Goal: Browse casually

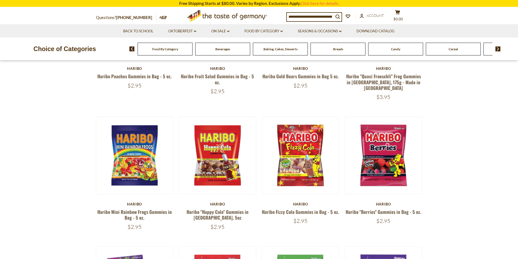
scroll to position [163, 0]
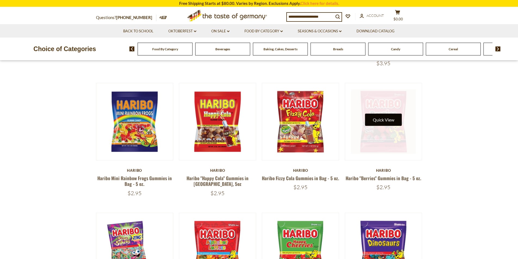
click at [373, 114] on button "Quick View" at bounding box center [383, 120] width 37 height 12
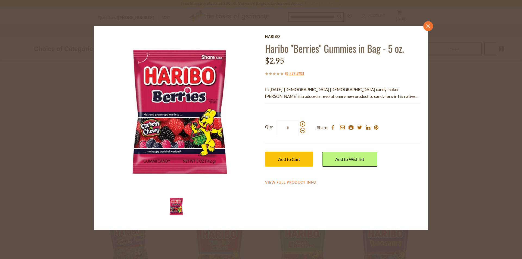
click at [430, 26] on icon "close" at bounding box center [428, 26] width 4 height 4
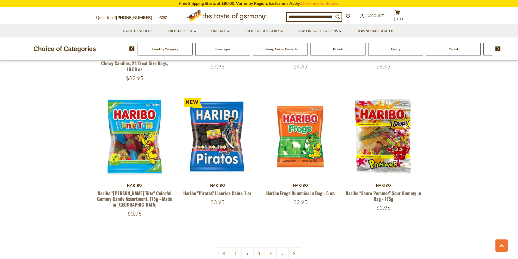
scroll to position [1087, 0]
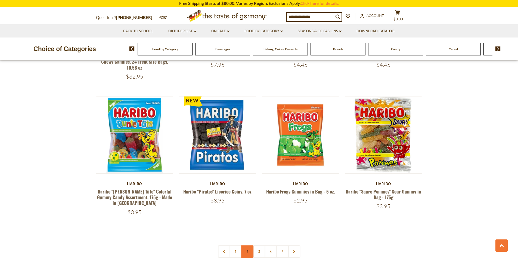
click at [247, 245] on link "2" at bounding box center [247, 251] width 12 height 12
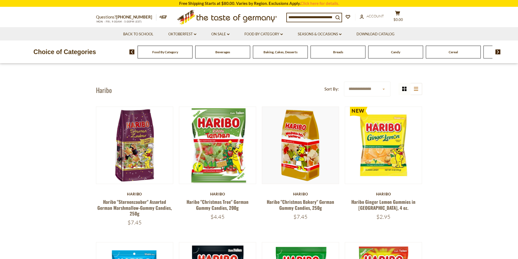
scroll to position [31, 0]
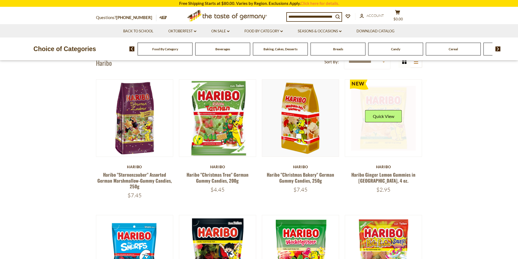
click at [409, 129] on link at bounding box center [383, 118] width 65 height 65
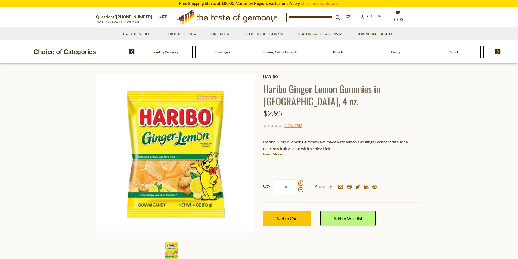
scroll to position [27, 0]
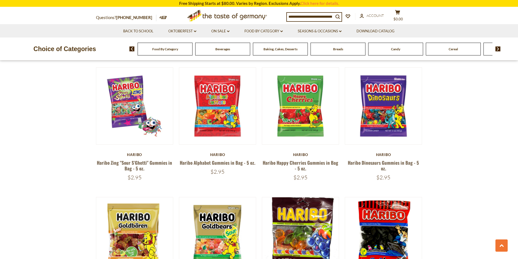
scroll to position [276, 0]
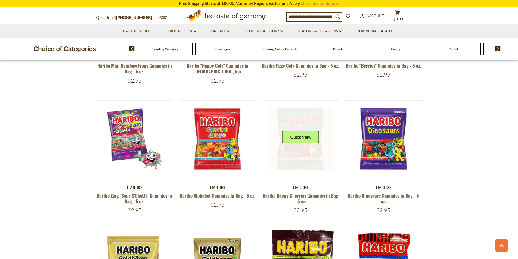
click at [306, 131] on button "Quick View" at bounding box center [300, 137] width 37 height 12
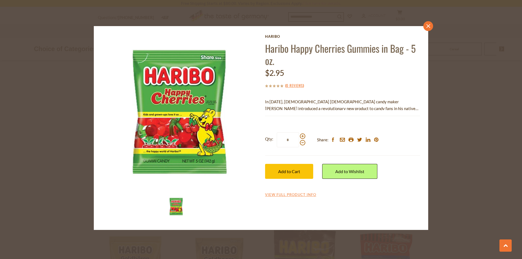
click at [427, 24] on icon "close" at bounding box center [428, 26] width 4 height 4
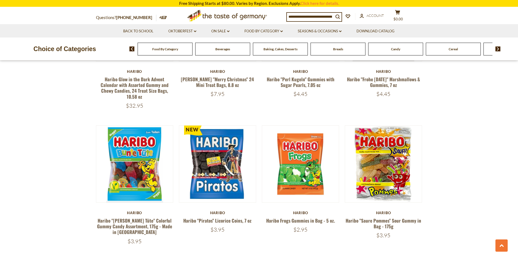
scroll to position [1091, 0]
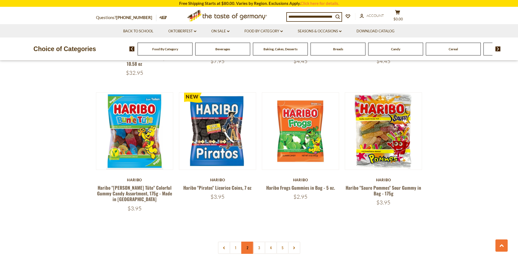
click at [243, 242] on link "2" at bounding box center [247, 248] width 12 height 12
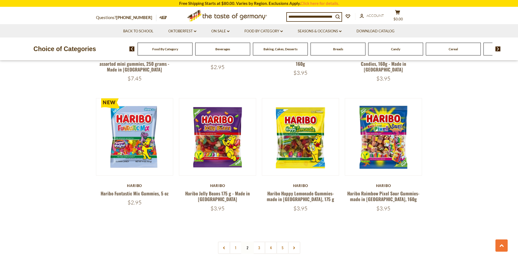
click at [257, 242] on link "3" at bounding box center [259, 248] width 12 height 12
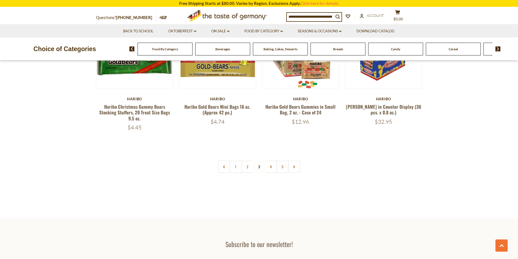
scroll to position [1227, 0]
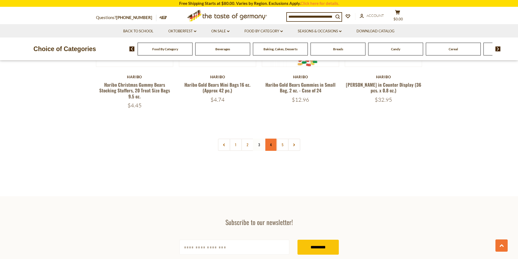
click at [275, 139] on link "4" at bounding box center [270, 145] width 12 height 12
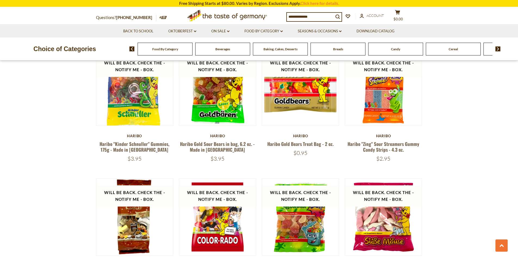
scroll to position [520, 0]
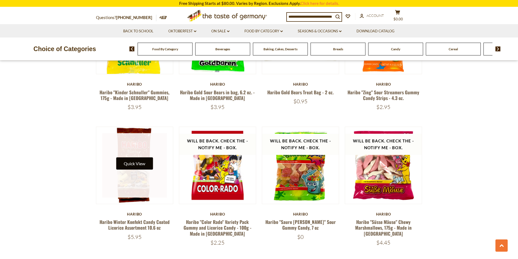
click at [126, 157] on button "Quick View" at bounding box center [134, 163] width 37 height 12
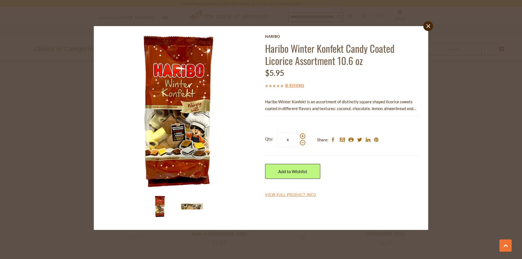
click at [193, 210] on img at bounding box center [192, 207] width 22 height 22
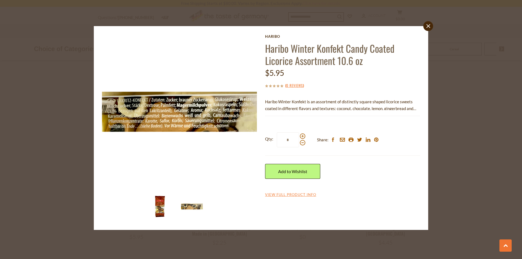
click at [153, 216] on img at bounding box center [160, 207] width 22 height 22
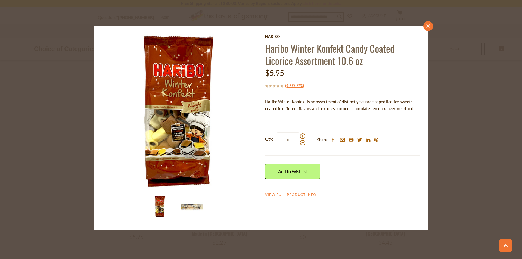
click at [432, 29] on link "close" at bounding box center [428, 26] width 10 height 10
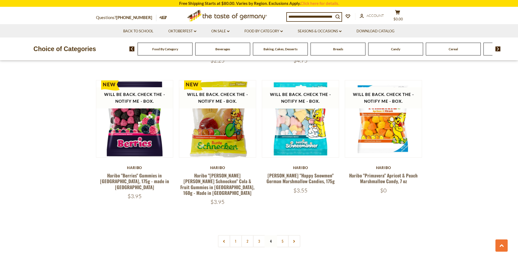
scroll to position [1118, 0]
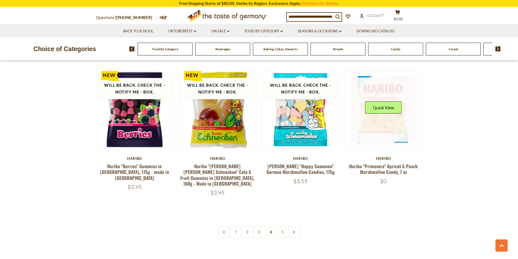
click at [382, 104] on link at bounding box center [383, 109] width 65 height 65
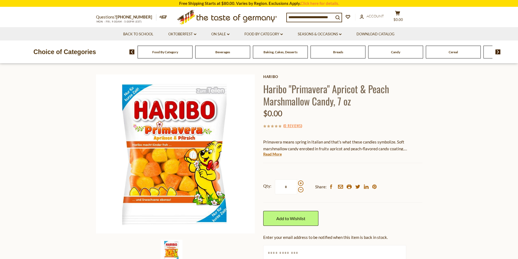
scroll to position [27, 0]
